Goal: Information Seeking & Learning: Learn about a topic

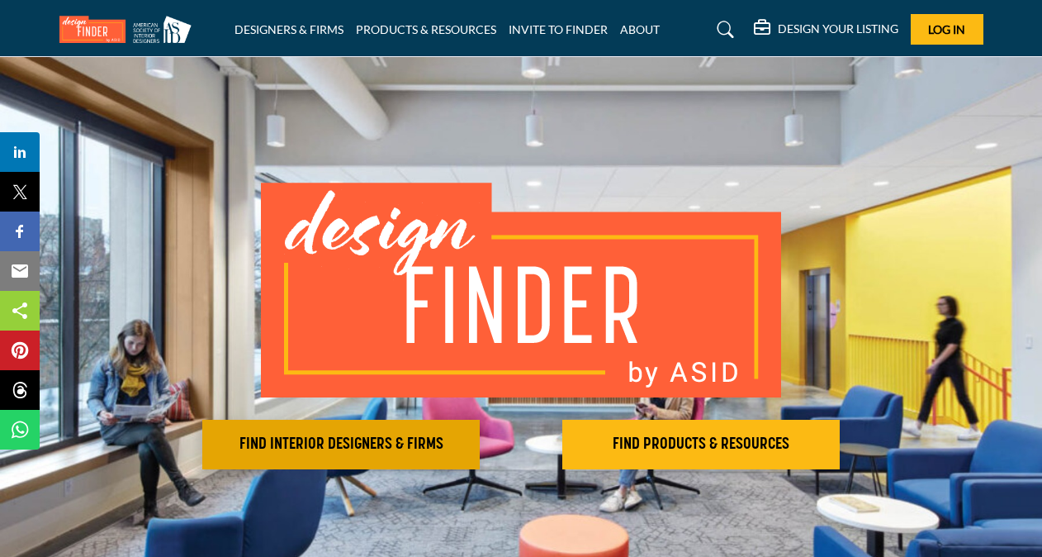
click at [287, 431] on button "FIND INTERIOR DESIGNERS & FIRMS" at bounding box center [341, 445] width 278 height 50
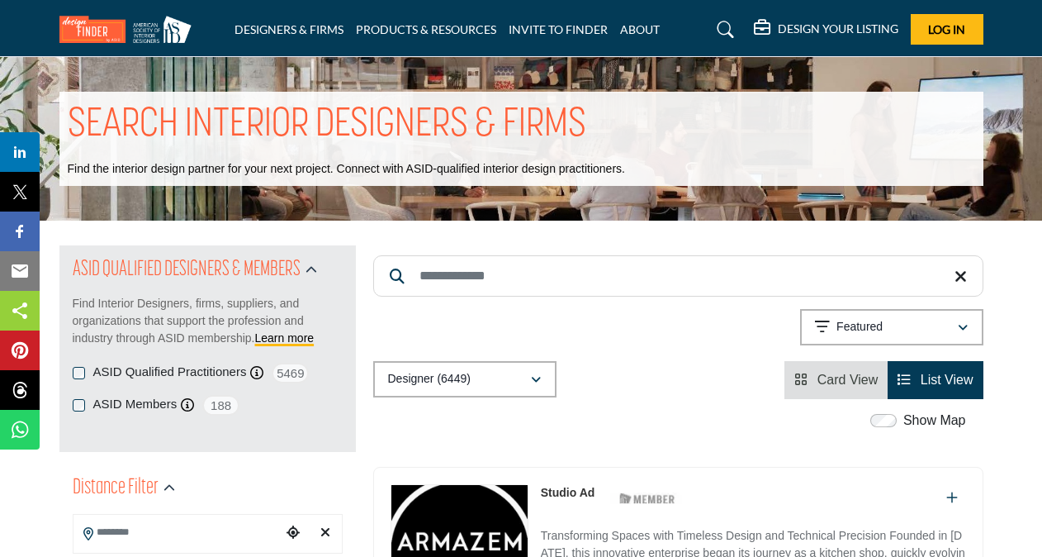
click at [482, 281] on input "Search Keyword" at bounding box center [678, 275] width 610 height 41
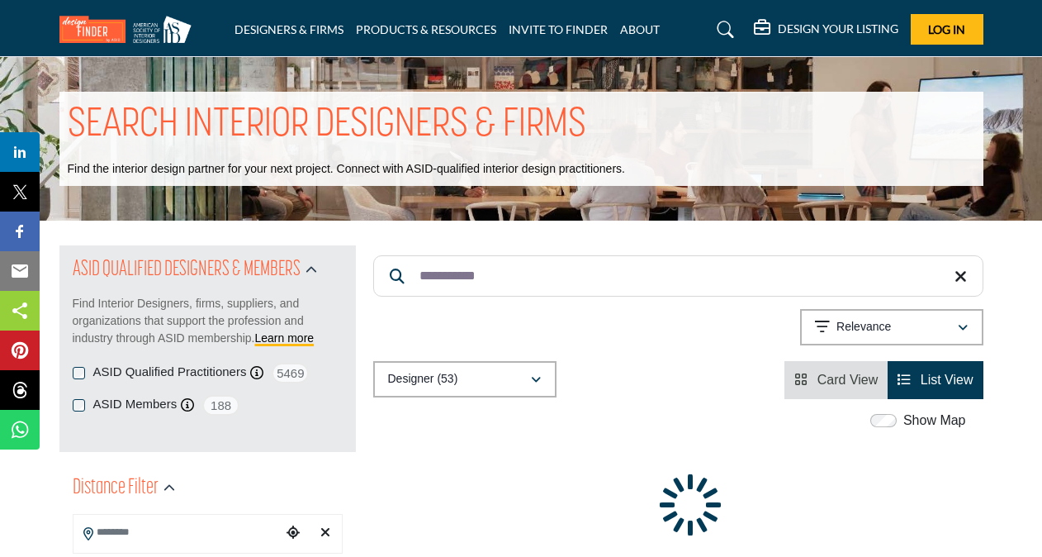
type input "**********"
